Goal: Task Accomplishment & Management: Complete application form

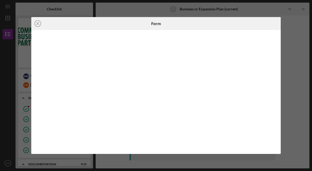
scroll to position [115, 0]
click at [38, 24] on line at bounding box center [37, 23] width 3 height 3
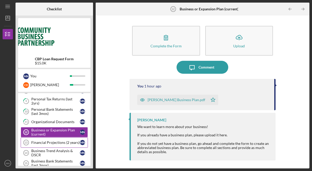
click at [61, 141] on div "Financial Projections (2 years)" at bounding box center [55, 142] width 49 height 4
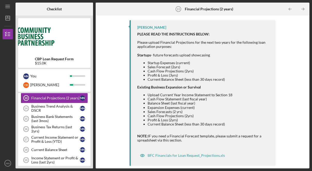
scroll to position [163, 0]
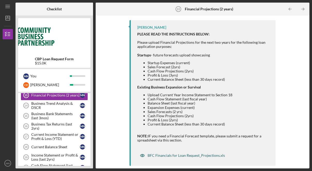
click at [178, 155] on div "BFC Financials for Loan Request_Projections.xls" at bounding box center [186, 155] width 77 height 4
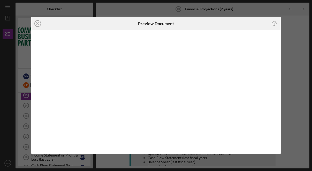
scroll to position [59, 0]
click at [36, 23] on line at bounding box center [37, 23] width 3 height 3
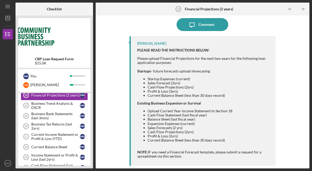
scroll to position [40, 0]
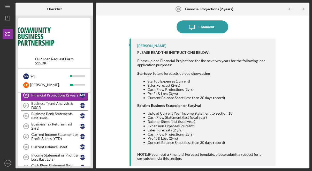
click at [65, 108] on div "Business Trend Analysis & DSCR" at bounding box center [55, 105] width 49 height 8
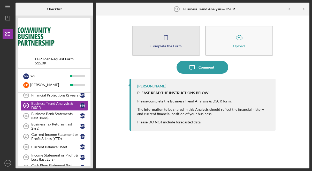
click at [163, 46] on div "Complete the Form" at bounding box center [165, 46] width 31 height 4
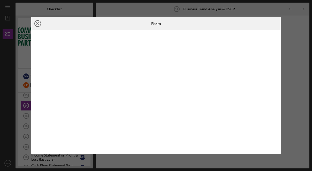
click at [37, 24] on line at bounding box center [37, 23] width 3 height 3
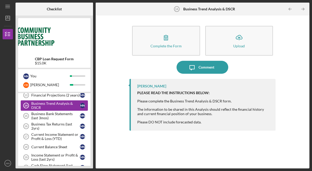
scroll to position [161, 0]
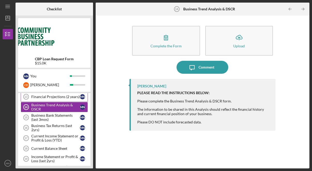
click at [54, 97] on div "Financial Projections (2 years)" at bounding box center [55, 97] width 49 height 4
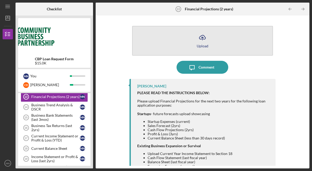
click at [200, 39] on icon "Icon/Upload" at bounding box center [202, 37] width 13 height 13
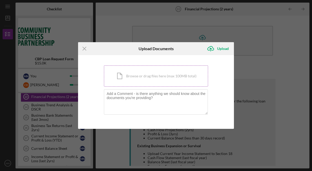
click at [172, 80] on div "Icon/Document Browse or drag files here (max 100MB total) Tap to choose files o…" at bounding box center [156, 75] width 104 height 21
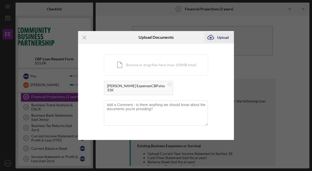
click at [221, 38] on div "Upload" at bounding box center [223, 37] width 12 height 10
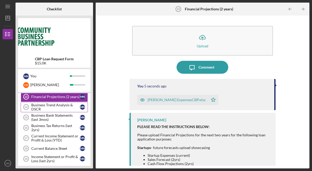
click at [62, 106] on div "Business Trend Analysis & DSCR" at bounding box center [55, 107] width 49 height 8
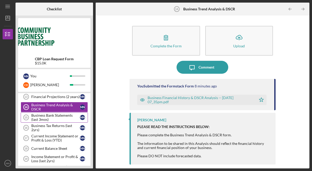
click at [51, 118] on div "Business Bank Statements (last 3mos)" at bounding box center [55, 117] width 49 height 8
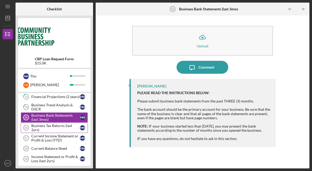
click at [51, 128] on div "Business Tax Returns (last 2yrs)" at bounding box center [55, 128] width 49 height 8
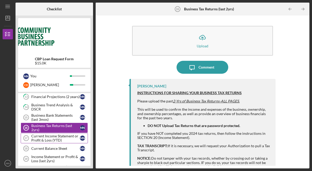
click at [51, 134] on div "Current Income Statement or Profit & Loss (YTD)" at bounding box center [55, 138] width 49 height 8
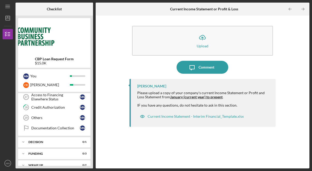
scroll to position [306, 0]
click at [51, 115] on link "Others 29 Others M N" at bounding box center [54, 117] width 67 height 10
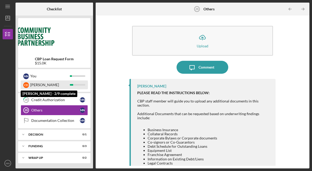
click at [62, 83] on div "[PERSON_NAME]" at bounding box center [50, 84] width 40 height 9
click at [62, 85] on div "[PERSON_NAME]" at bounding box center [50, 84] width 40 height 9
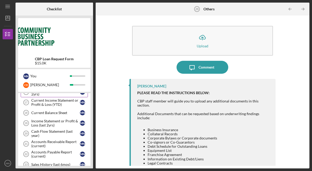
scroll to position [199, 0]
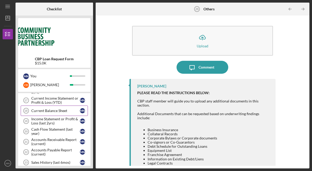
click at [62, 110] on div "Current Balance Sheet" at bounding box center [55, 111] width 49 height 4
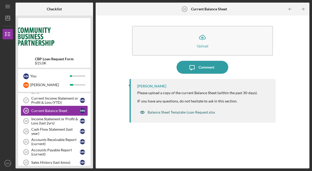
click at [162, 114] on div "Balance Sheet Template-Loan Request.xlsx" at bounding box center [181, 112] width 67 height 4
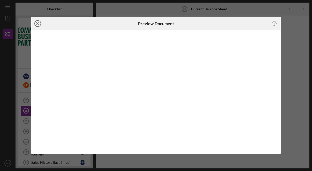
click at [37, 24] on icon "Icon/Close" at bounding box center [37, 23] width 13 height 13
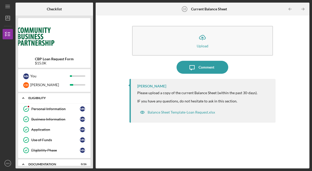
click at [25, 100] on icon "Icon/Expander" at bounding box center [23, 98] width 10 height 10
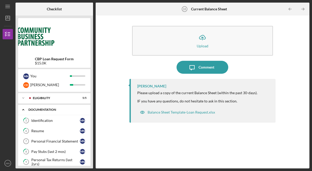
scroll to position [12, 0]
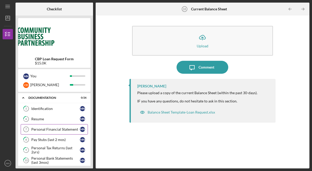
click at [46, 129] on div "Personal Financial Statement" at bounding box center [55, 129] width 49 height 4
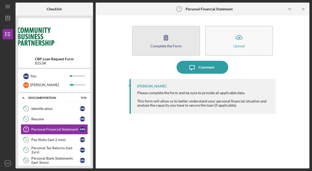
click at [167, 44] on div "Complete the Form" at bounding box center [165, 46] width 31 height 4
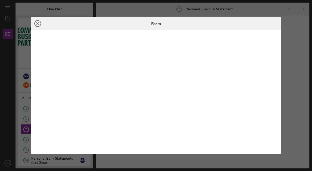
click at [39, 24] on icon "Icon/Close" at bounding box center [37, 23] width 13 height 13
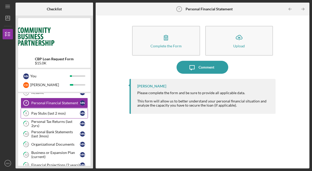
scroll to position [39, 0]
click at [143, 121] on div "[PERSON_NAME] Please complete the form and be sure to provide all applicable da…" at bounding box center [203, 120] width 146 height 82
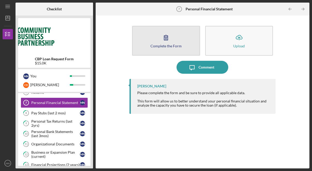
click at [165, 39] on icon "button" at bounding box center [166, 37] width 13 height 13
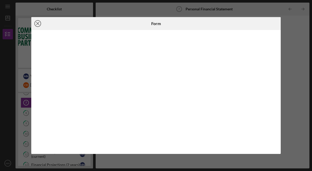
click at [39, 25] on line at bounding box center [37, 23] width 3 height 3
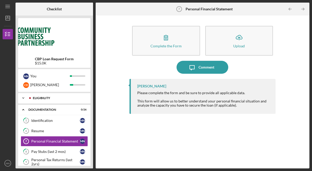
click at [23, 99] on icon "Icon/Expander" at bounding box center [23, 98] width 10 height 10
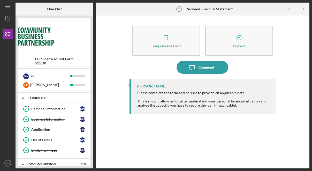
click at [23, 99] on icon "Icon/Expander" at bounding box center [23, 98] width 10 height 10
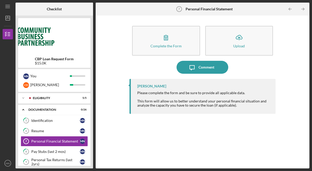
click at [118, 140] on div "Complete the Form Form Icon/Upload Upload Icon/Message Comment [PERSON_NAME] Pl…" at bounding box center [202, 92] width 209 height 148
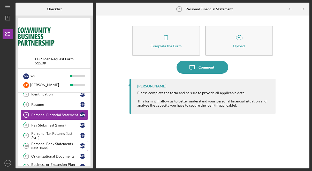
scroll to position [28, 0]
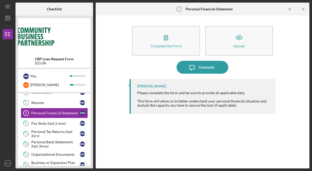
click at [169, 115] on div "[PERSON_NAME] Please complete the form and be sure to provide all applicable da…" at bounding box center [203, 120] width 146 height 82
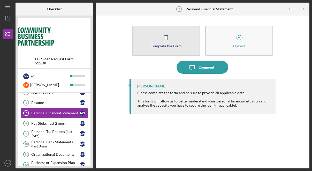
click at [181, 39] on button "Complete the Form Form" at bounding box center [166, 41] width 68 height 30
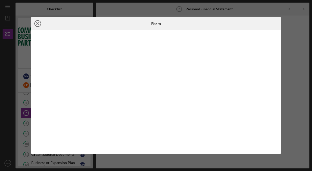
click at [37, 23] on line at bounding box center [37, 23] width 3 height 3
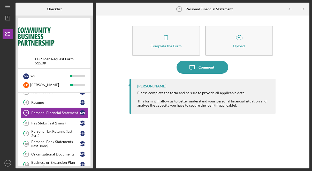
scroll to position [31, 0]
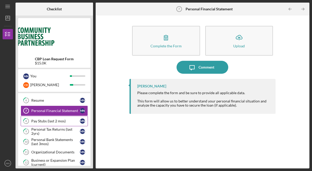
click at [53, 123] on div "Pay Stubs (last 2 mos)" at bounding box center [55, 121] width 49 height 4
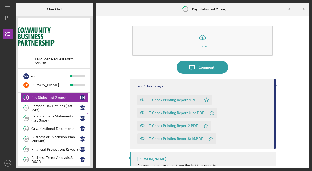
scroll to position [63, 0]
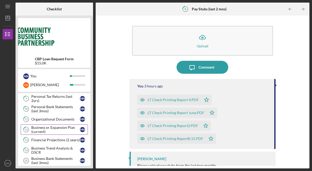
click at [51, 130] on div "Business or Expansion Plan (current)" at bounding box center [55, 129] width 49 height 8
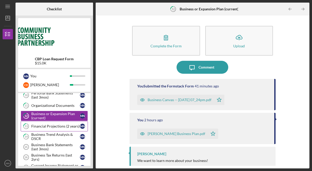
scroll to position [81, 0]
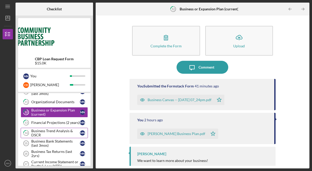
click at [50, 133] on div "Business Trend Analysis & DSCR" at bounding box center [55, 133] width 49 height 8
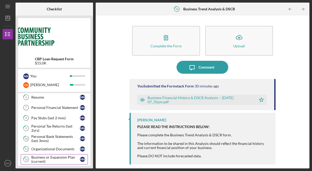
scroll to position [26, 0]
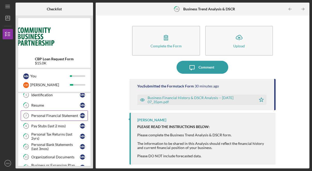
click at [41, 114] on div "Personal Financial Statement" at bounding box center [55, 116] width 49 height 4
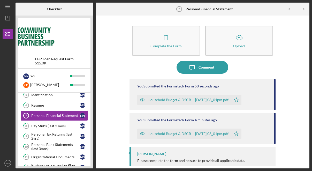
click at [268, 100] on div "You Submitted the Formstack Form 58 seconds ago Household Budget & DSCR -- [DAT…" at bounding box center [203, 94] width 146 height 31
click at [142, 118] on div "You Submitted the Formstack Form" at bounding box center [165, 120] width 57 height 4
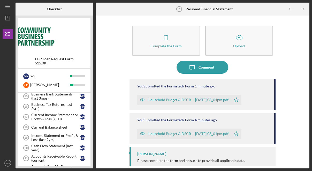
scroll to position [118, 0]
